Goal: Task Accomplishment & Management: Use online tool/utility

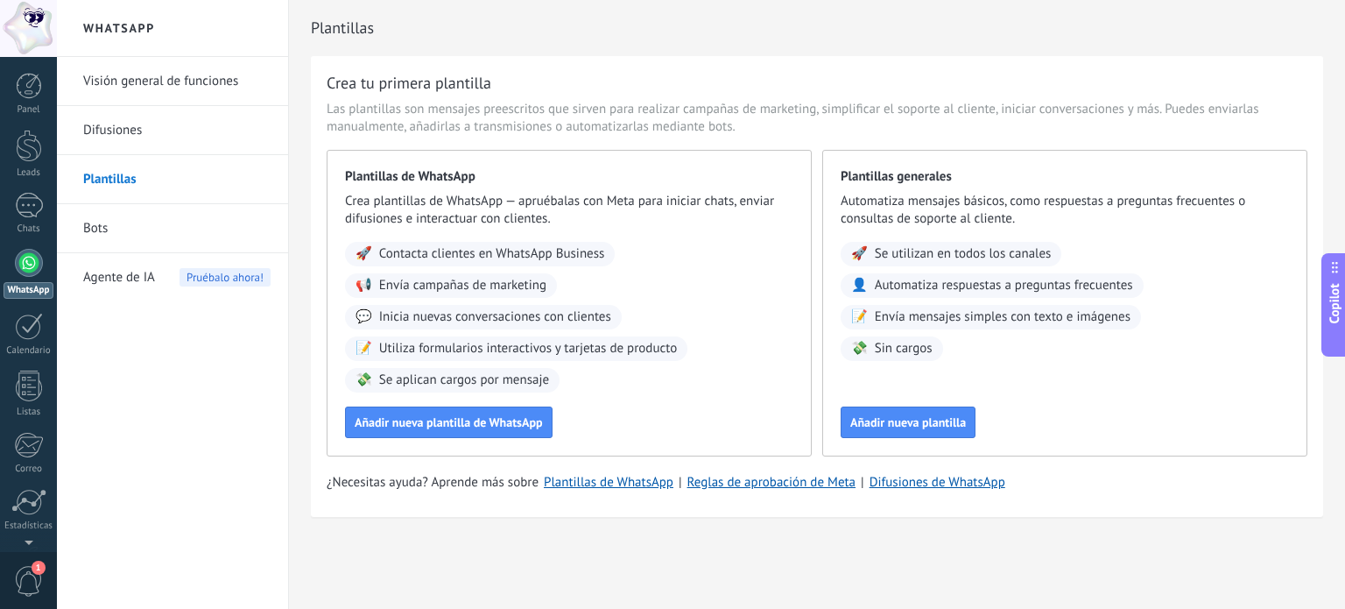
drag, startPoint x: 43, startPoint y: 584, endPoint x: 35, endPoint y: 591, distance: 10.5
click at [39, 590] on div "1" at bounding box center [28, 580] width 57 height 58
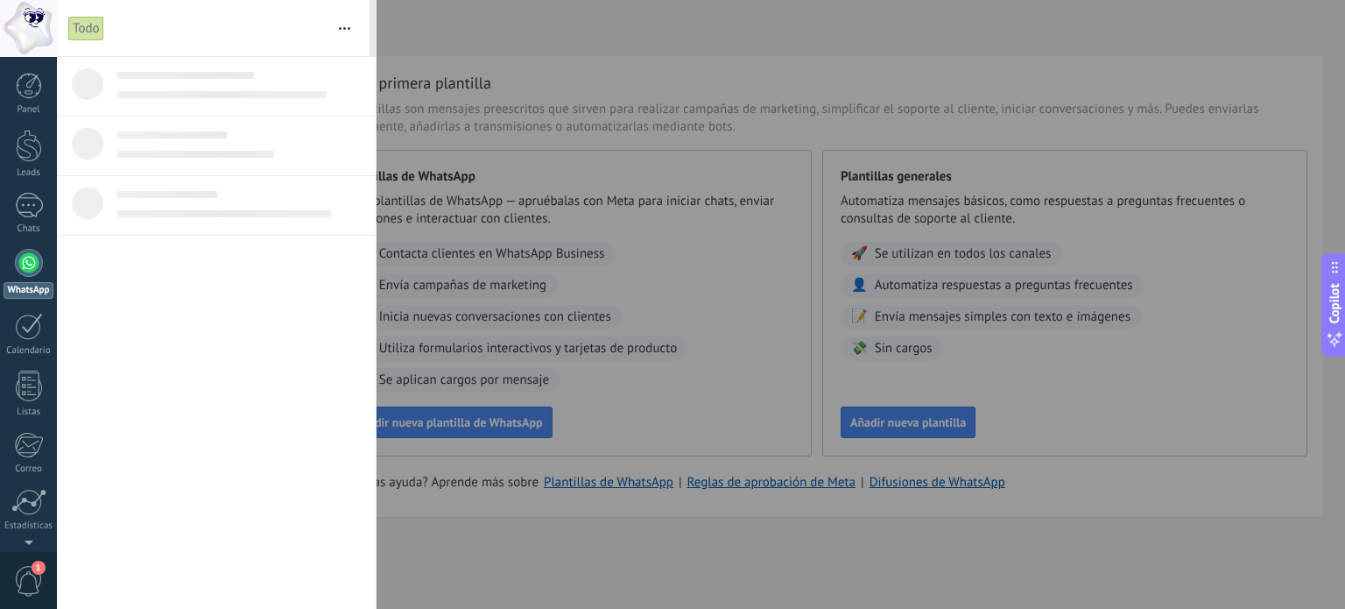
click at [335, 42] on button "button" at bounding box center [345, 28] width 38 height 56
click at [381, 32] on div at bounding box center [672, 304] width 1345 height 609
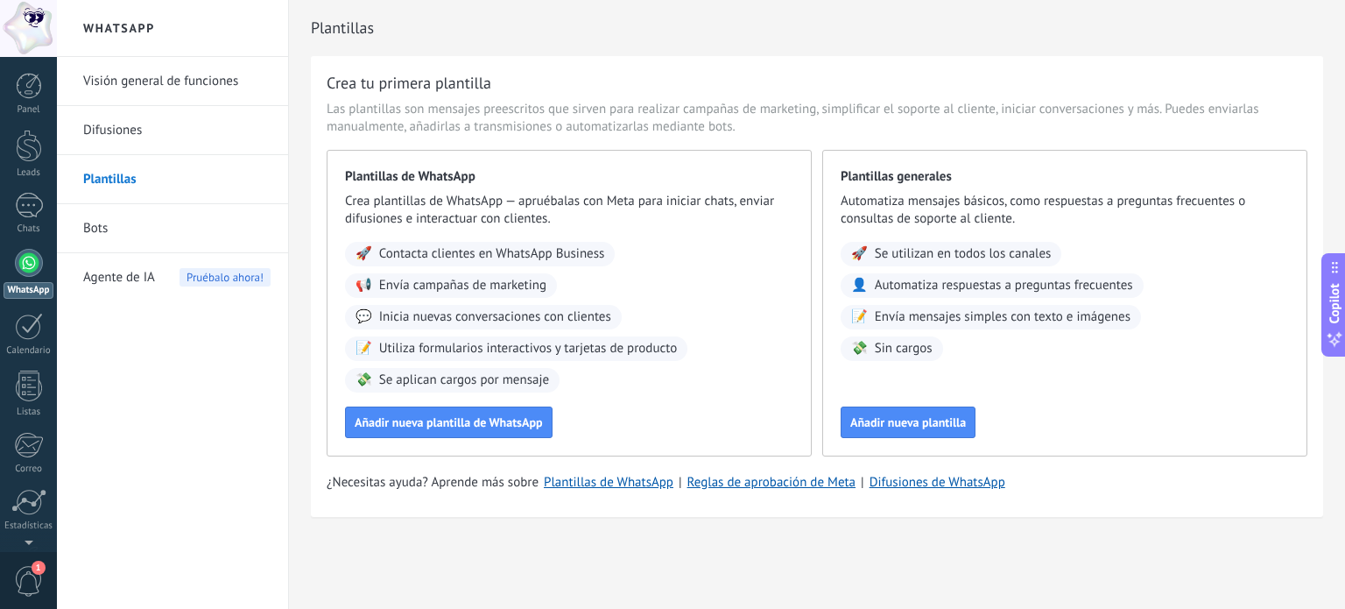
click at [328, 32] on h2 "Plantillas" at bounding box center [817, 28] width 1012 height 35
click at [330, 32] on h2 "Plantillas" at bounding box center [817, 28] width 1012 height 35
click at [451, 56] on div "Crea tu primera plantilla Las plantillas son mensajes preescritos que sirven pa…" at bounding box center [817, 286] width 1012 height 461
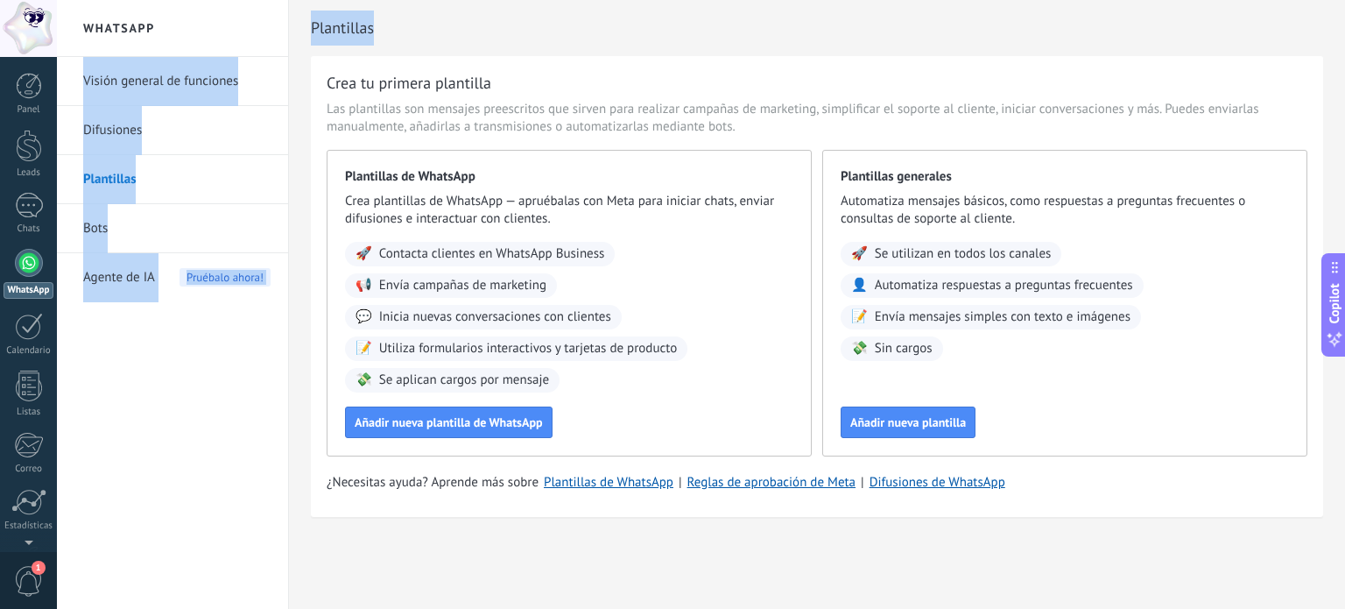
drag, startPoint x: 384, startPoint y: 23, endPoint x: 347, endPoint y: 38, distance: 39.7
click at [269, 34] on div "WhatsApp Visión general de funciones Difusiones Plantillas Bots Agente de IA Pr…" at bounding box center [701, 304] width 1288 height 609
click at [350, 38] on h2 "Plantillas" at bounding box center [817, 28] width 1012 height 35
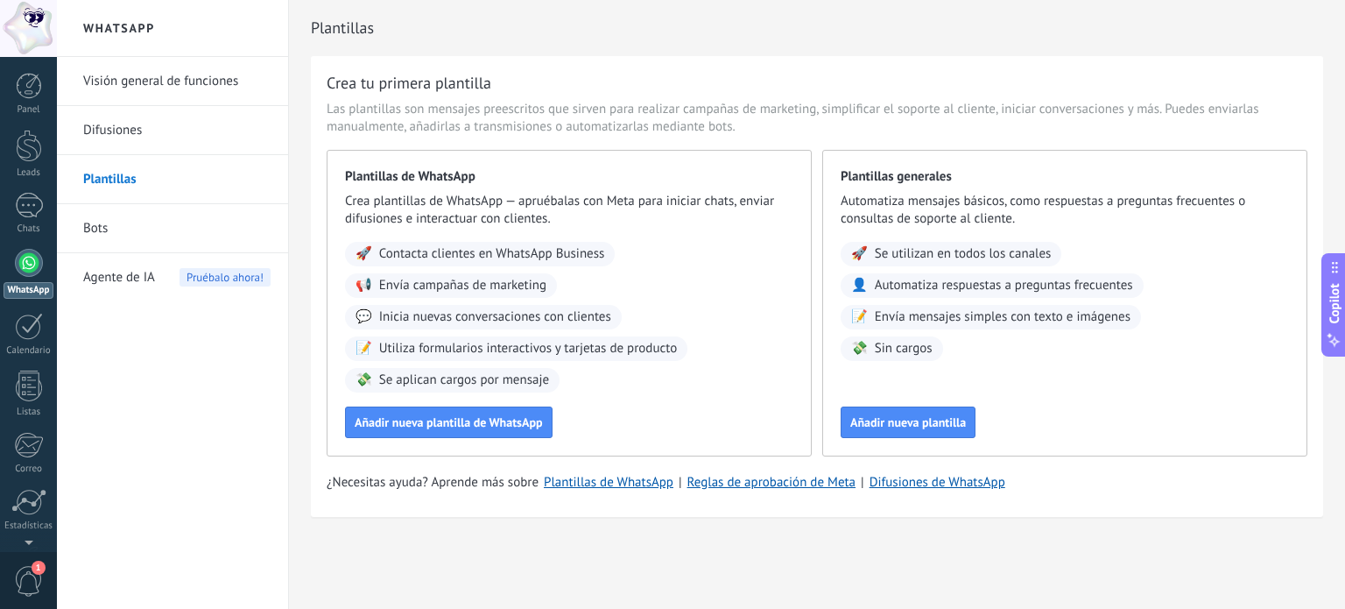
click at [348, 31] on h2 "Plantillas" at bounding box center [817, 28] width 1012 height 35
click at [505, 32] on h2 "Plantillas" at bounding box center [817, 28] width 1012 height 35
drag, startPoint x: 495, startPoint y: 35, endPoint x: 306, endPoint y: 27, distance: 189.3
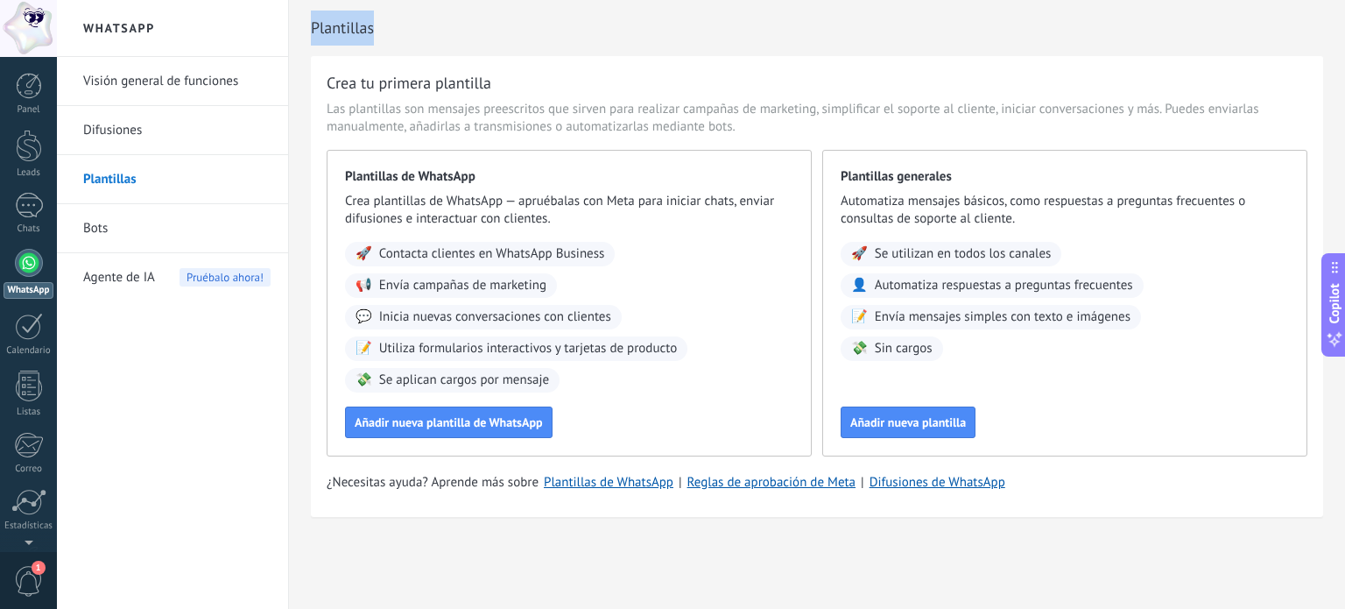
click at [306, 27] on div "Plantillas Crea tu primera plantilla Las plantillas son mensajes preescritos qu…" at bounding box center [817, 295] width 1056 height 591
click at [314, 27] on h2 "Plantillas" at bounding box center [817, 28] width 1012 height 35
click at [359, 34] on h2 "Plantillas" at bounding box center [817, 28] width 1012 height 35
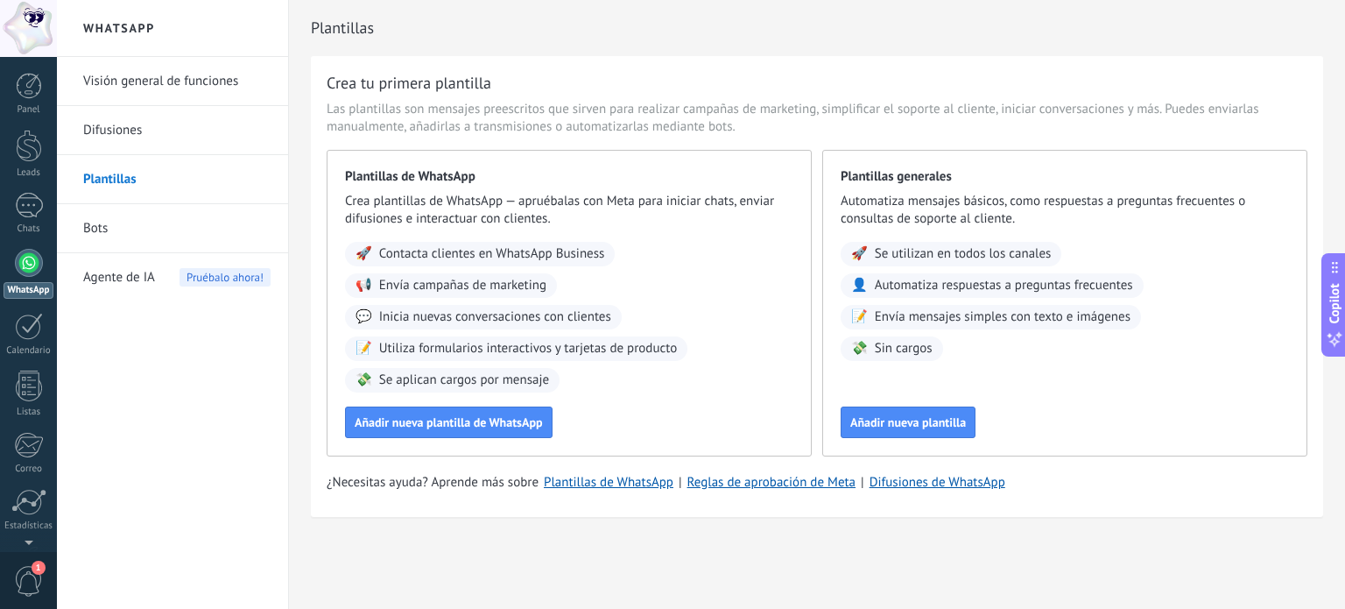
click at [425, 40] on h2 "Plantillas" at bounding box center [817, 28] width 1012 height 35
click at [331, 27] on h2 "Plantillas" at bounding box center [817, 28] width 1012 height 35
click at [442, 45] on h2 "Plantillas" at bounding box center [817, 28] width 1012 height 35
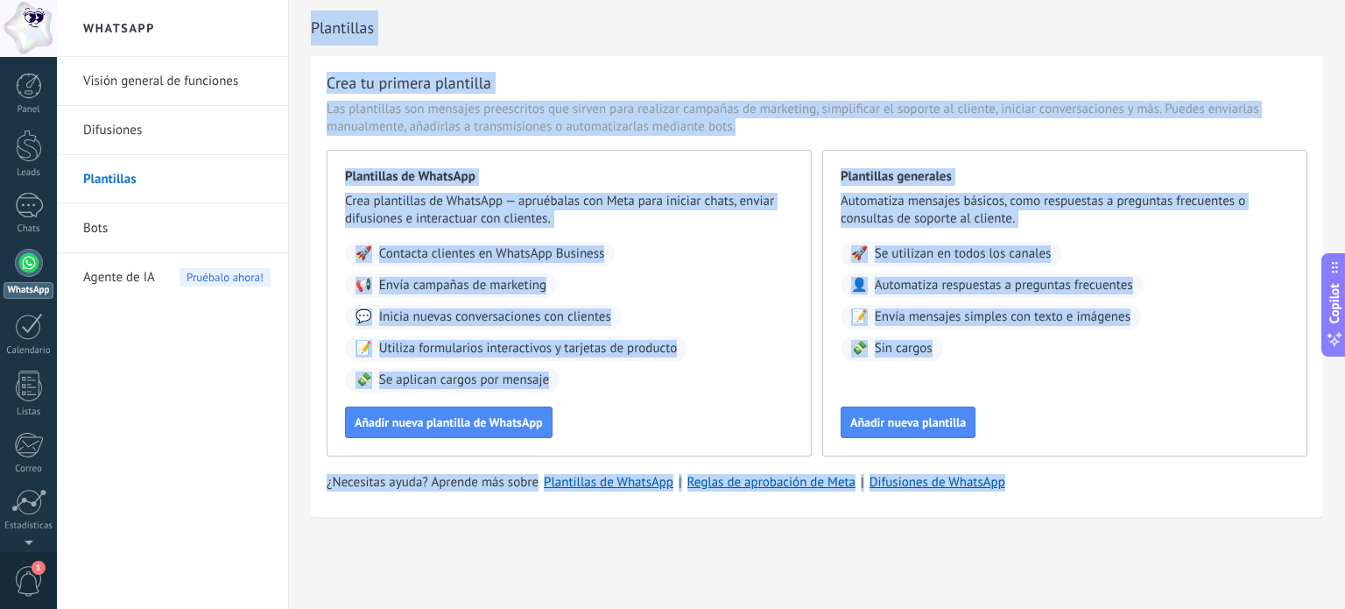
drag, startPoint x: 1104, startPoint y: 504, endPoint x: 306, endPoint y: 17, distance: 935.5
click at [306, 17] on div "Plantillas Crea tu primera plantilla Las plantillas son mensajes preescritos qu…" at bounding box center [817, 295] width 1056 height 591
click at [319, 30] on h2 "Plantillas" at bounding box center [817, 28] width 1012 height 35
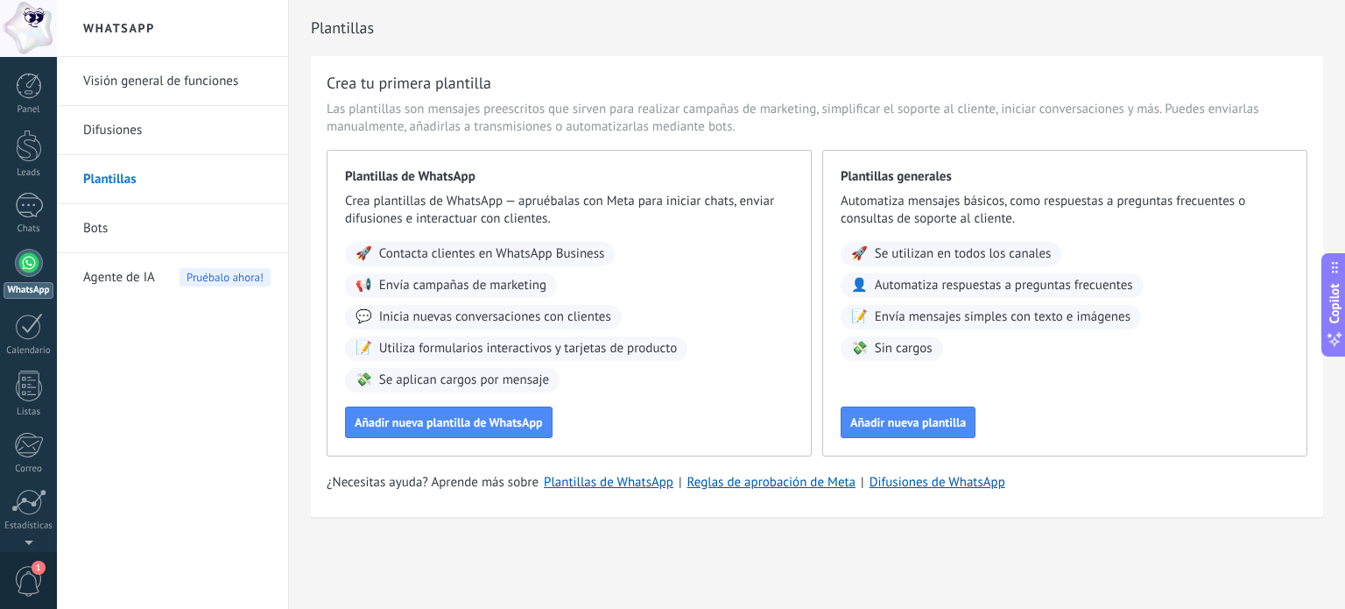
click at [36, 568] on span "1" at bounding box center [39, 568] width 14 height 14
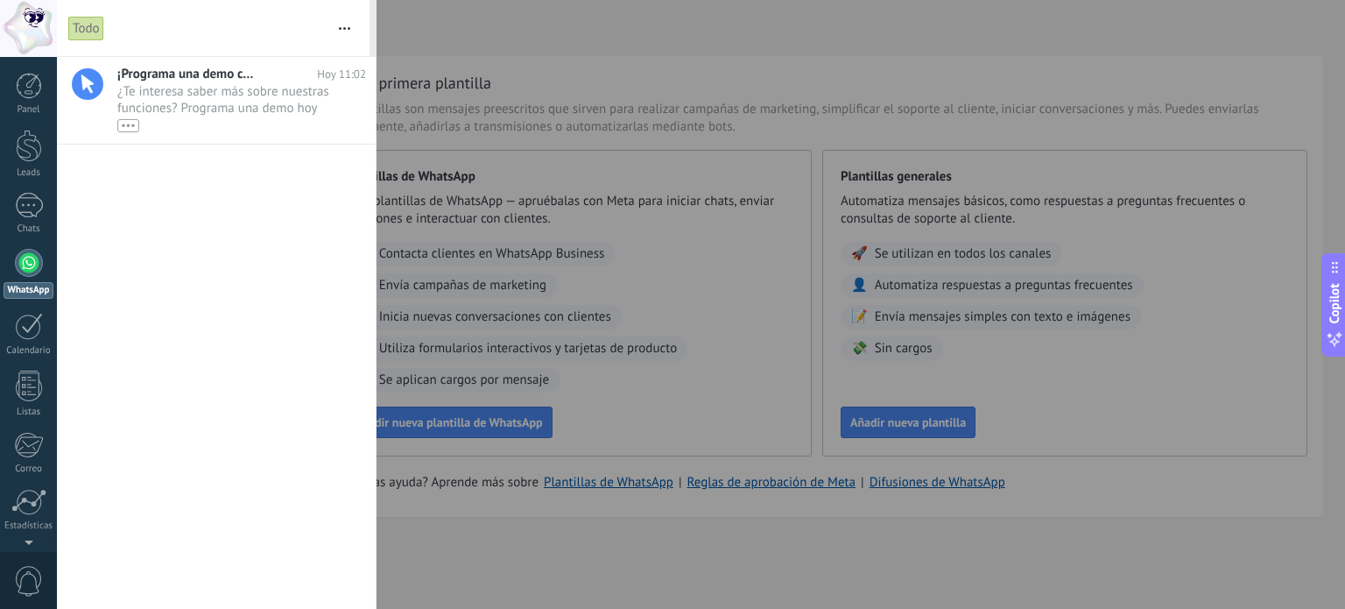
click at [335, 32] on button "button" at bounding box center [345, 28] width 38 height 56
drag, startPoint x: 173, startPoint y: 213, endPoint x: 173, endPoint y: 189, distance: 23.7
click at [178, 213] on div "¡Programa una demo con un experto! [DATE] 11:02 ¿Te interesa saber más sobre nu…" at bounding box center [216, 333] width 319 height 552
click at [142, 127] on div "•••" at bounding box center [224, 124] width 215 height 15
click at [428, 104] on div at bounding box center [672, 304] width 1345 height 609
